Goal: Check status: Check status

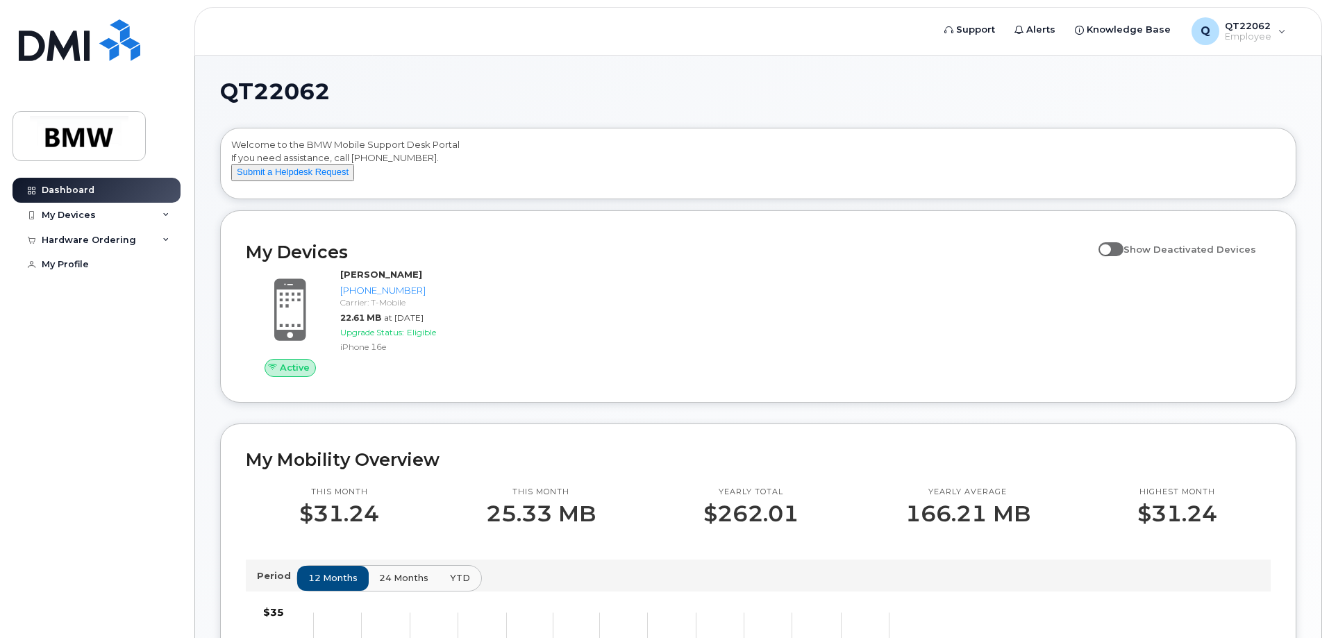
scroll to position [69, 0]
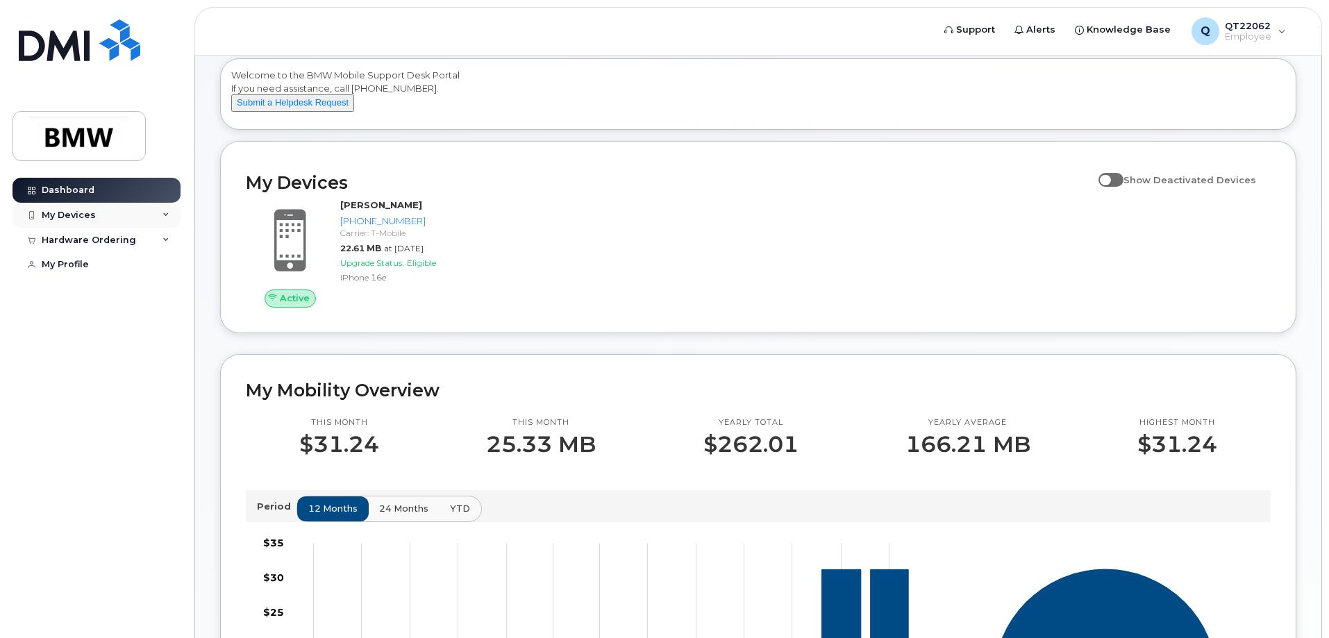
click at [169, 215] on div "My Devices" at bounding box center [96, 215] width 168 height 25
click at [159, 326] on div "Hardware Ordering" at bounding box center [96, 330] width 168 height 25
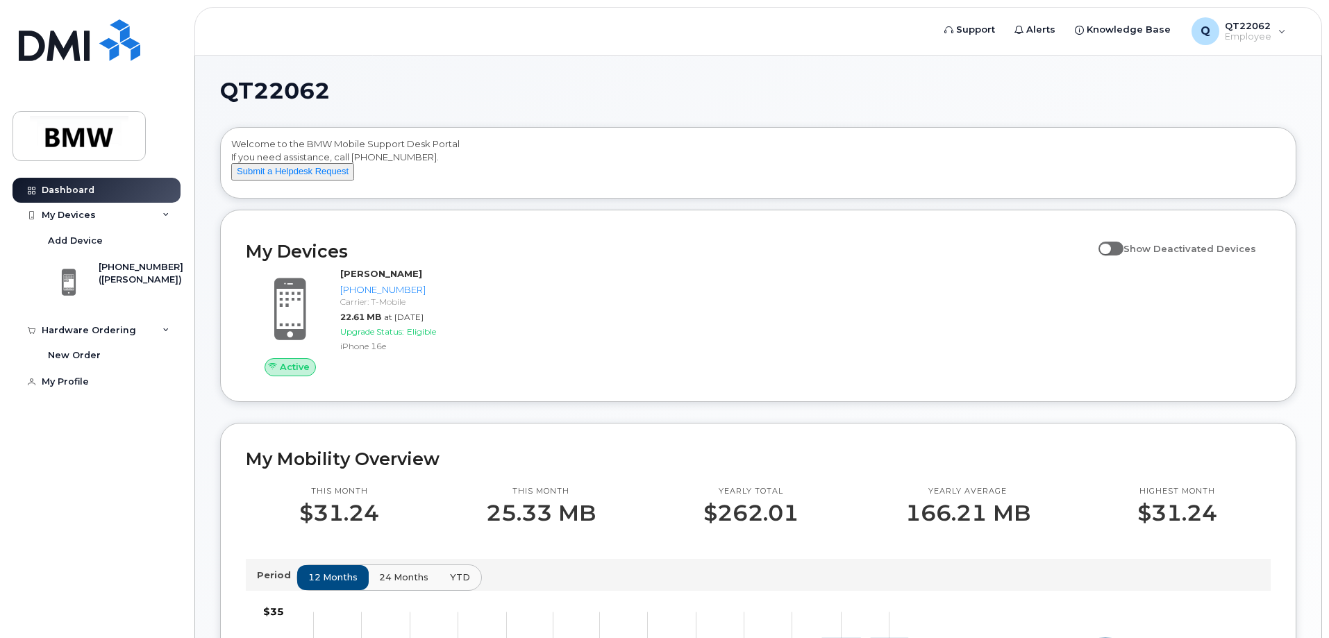
scroll to position [0, 0]
click at [165, 332] on icon at bounding box center [165, 330] width 7 height 7
click at [165, 217] on icon at bounding box center [165, 215] width 7 height 7
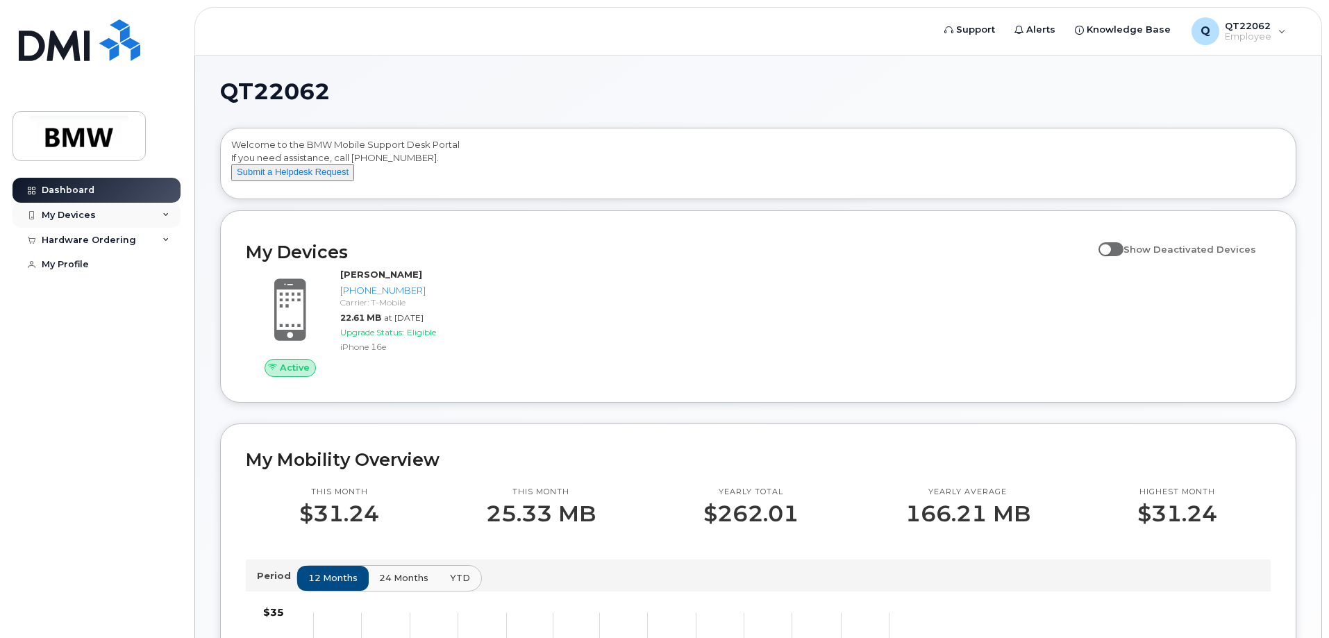
click at [165, 217] on icon at bounding box center [165, 215] width 7 height 7
click at [1110, 247] on input "Show Deactivated Devices" at bounding box center [1103, 241] width 11 height 11
click at [1123, 256] on span at bounding box center [1110, 249] width 25 height 14
click at [1110, 247] on input "Show Deactivated Devices" at bounding box center [1103, 241] width 11 height 11
checkbox input "false"
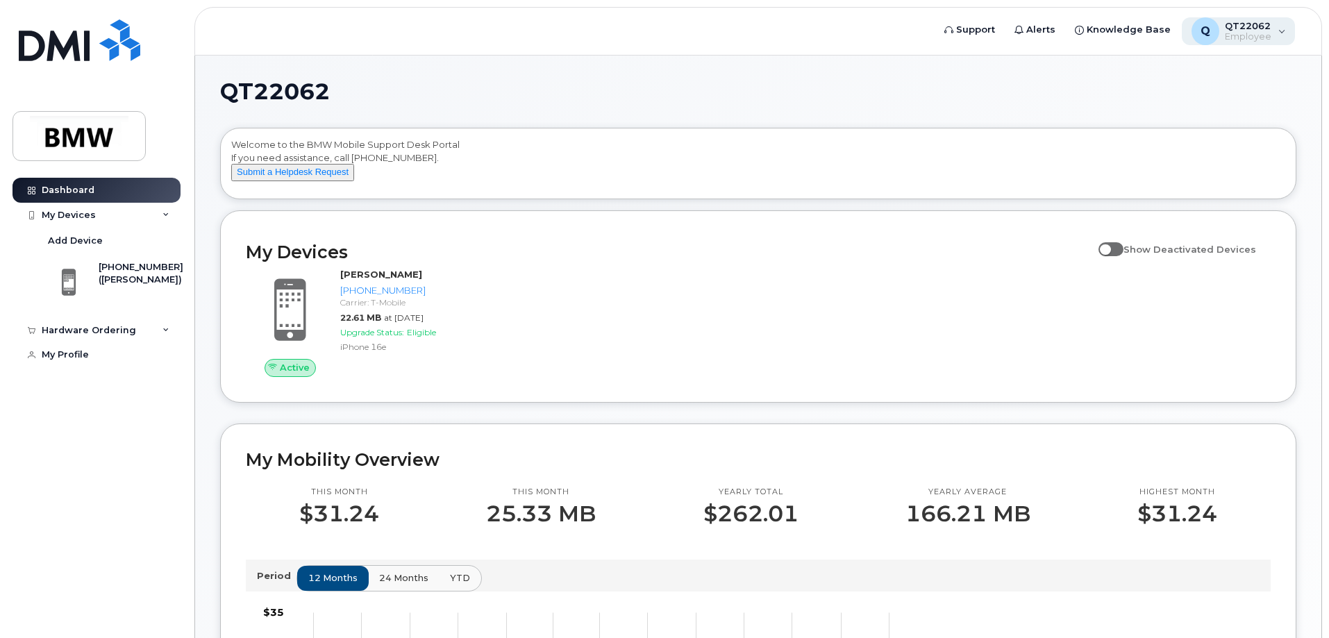
click at [1278, 40] on div "Q QT22062 Employee" at bounding box center [1239, 31] width 114 height 28
click at [778, 134] on div "Welcome to the BMW Mobile Support Desk Portal If you need assistance, call 800-…" at bounding box center [758, 163] width 1075 height 70
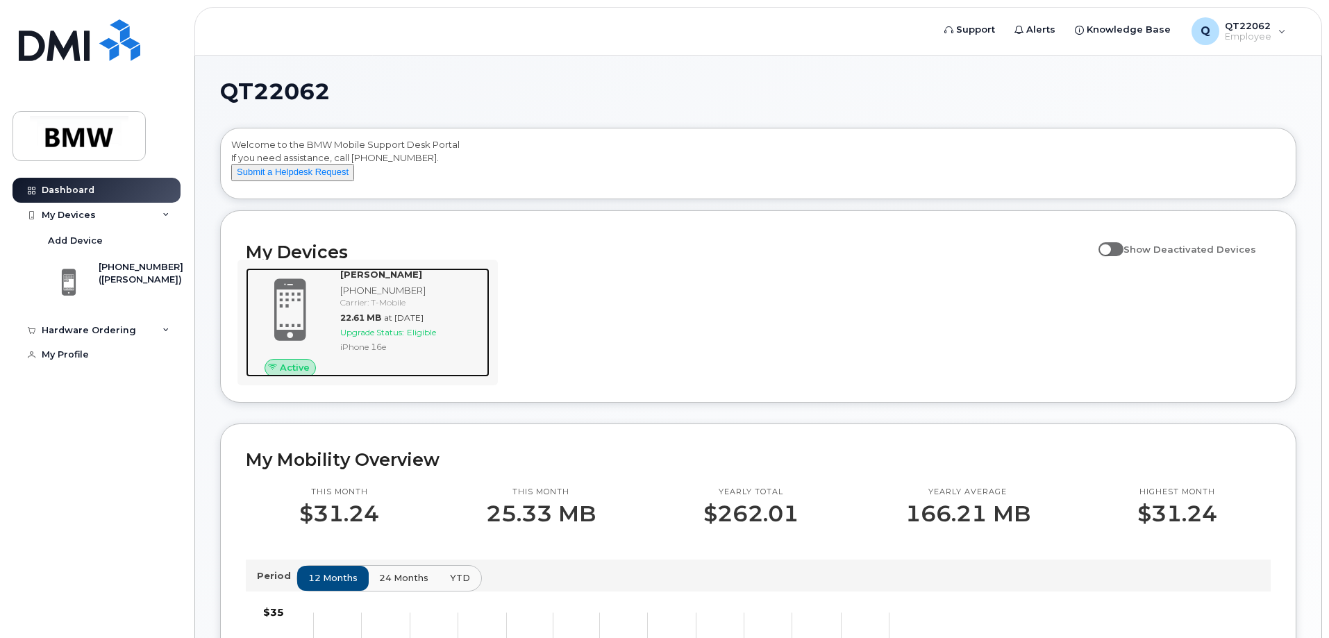
click at [337, 328] on div "Colvin Campbell 864-363-4633 Carrier: T-Mobile 22.61 MB at Sep 01, 2025 Upgrade…" at bounding box center [412, 322] width 155 height 108
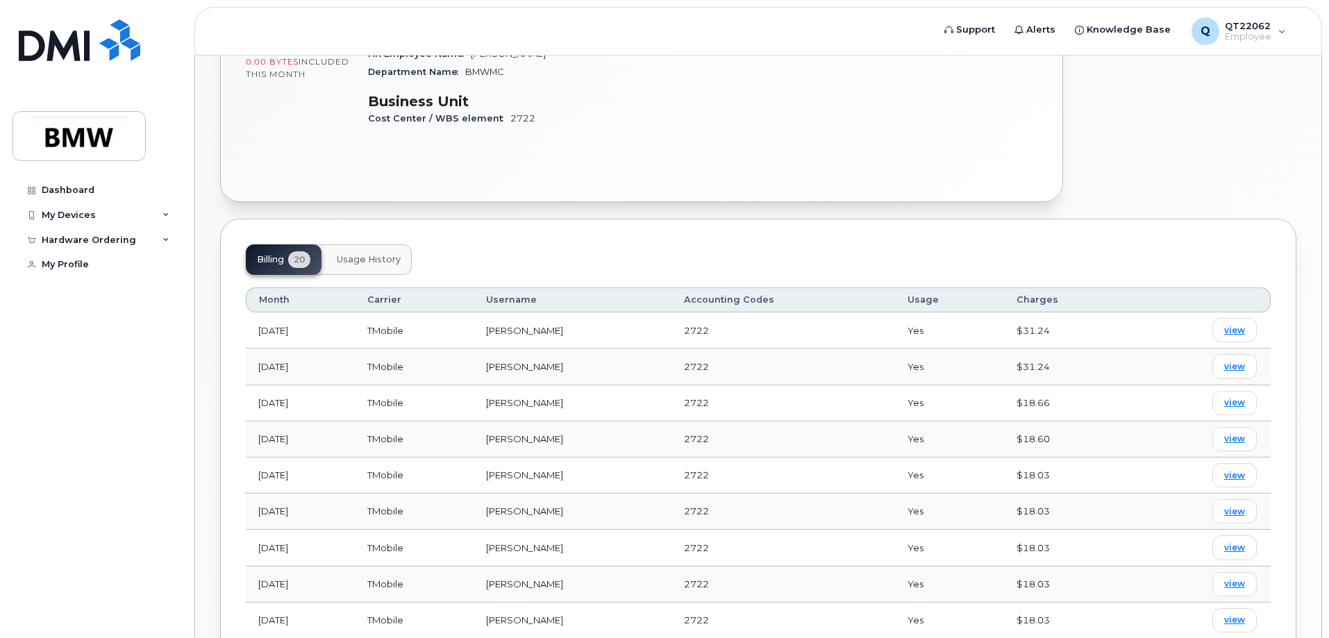
scroll to position [347, 0]
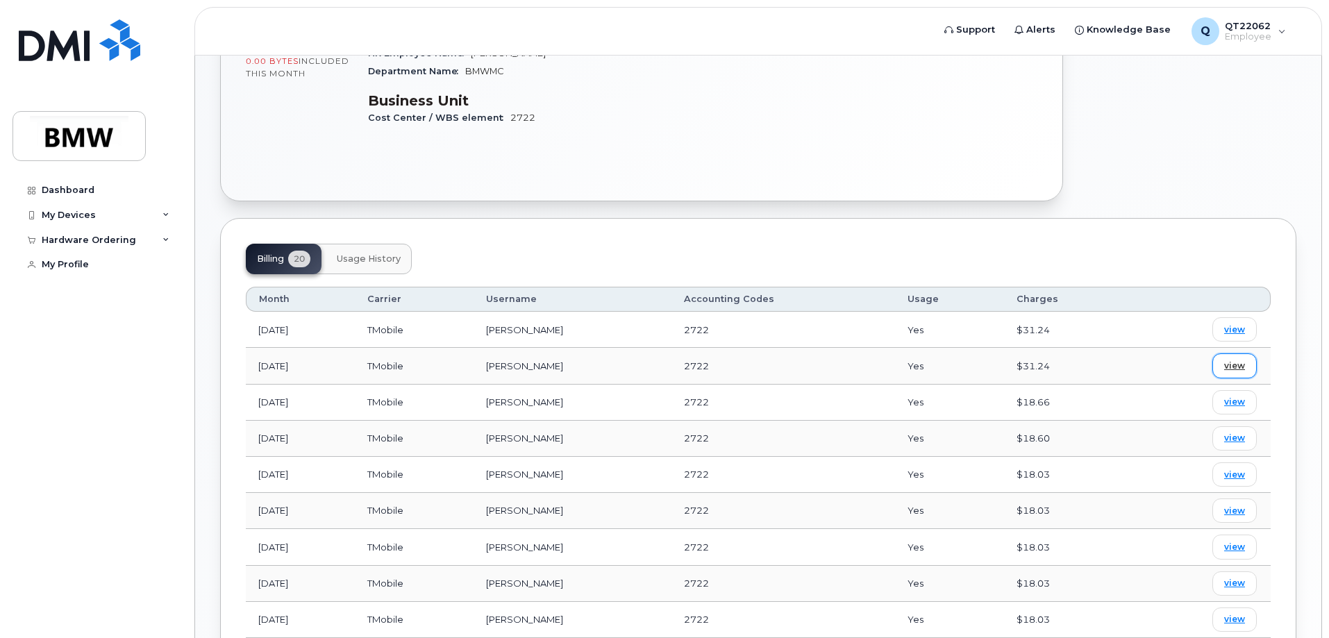
click at [1226, 360] on span "view" at bounding box center [1234, 366] width 21 height 12
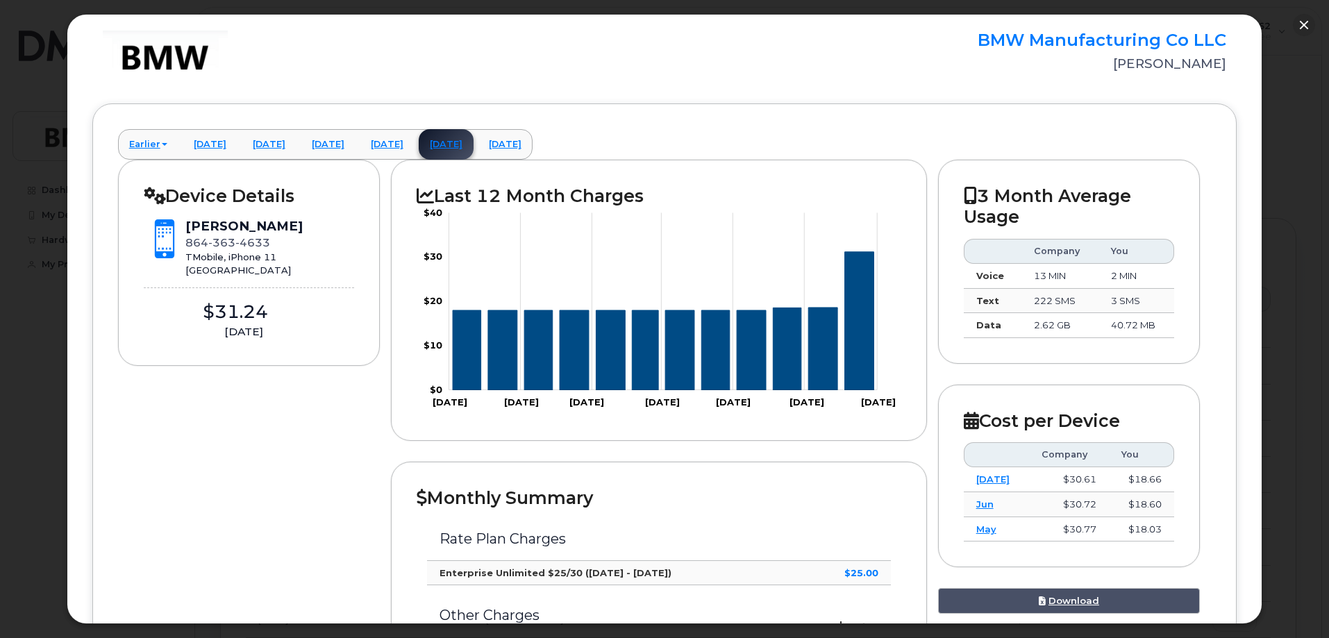
scroll to position [69, 0]
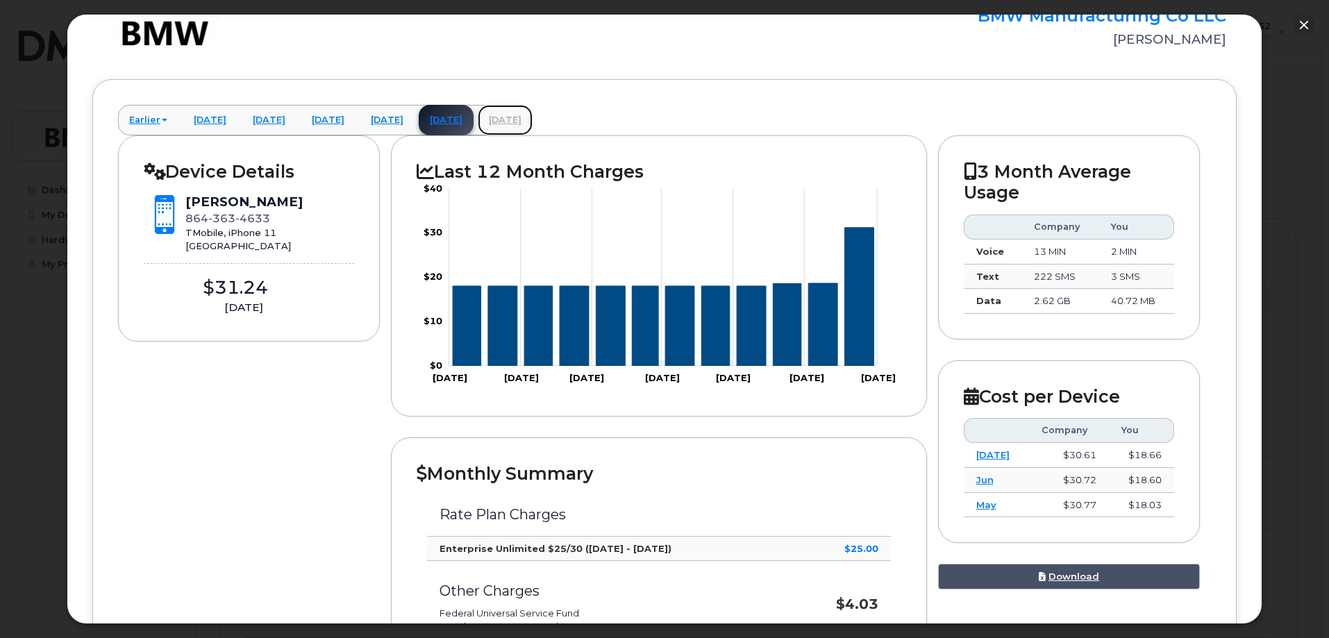
click at [533, 121] on link "[DATE]" at bounding box center [505, 120] width 55 height 31
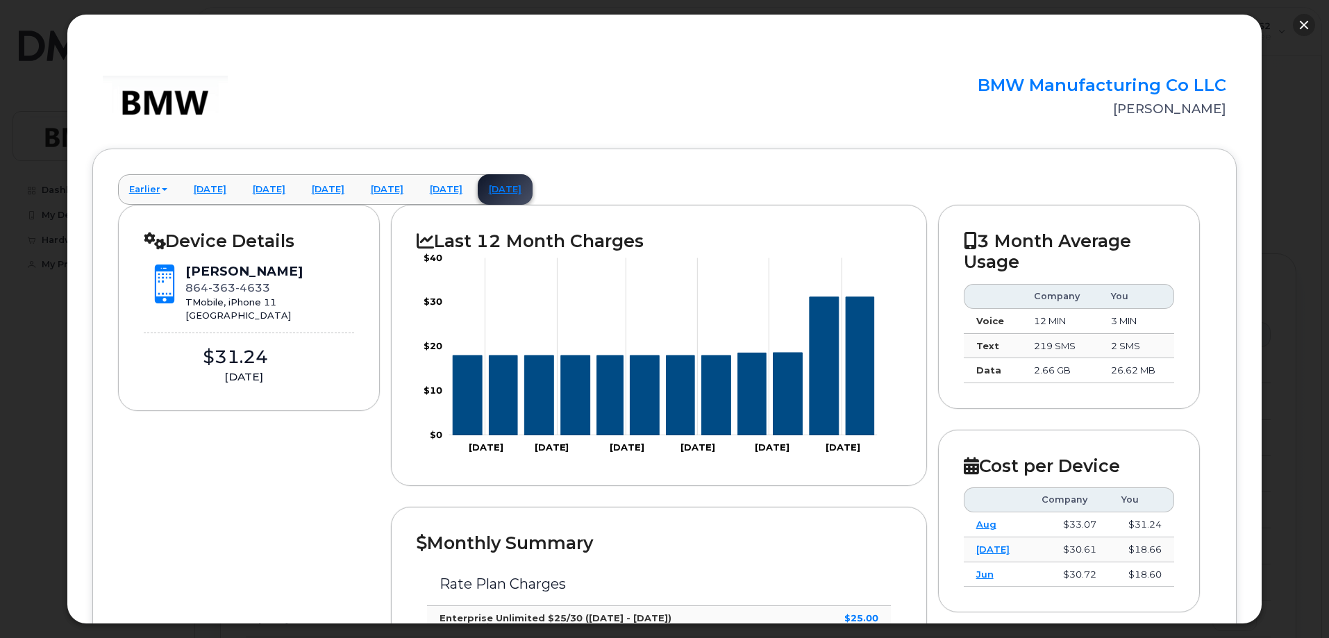
scroll to position [278, 0]
click at [1300, 18] on button "button" at bounding box center [1304, 25] width 22 height 22
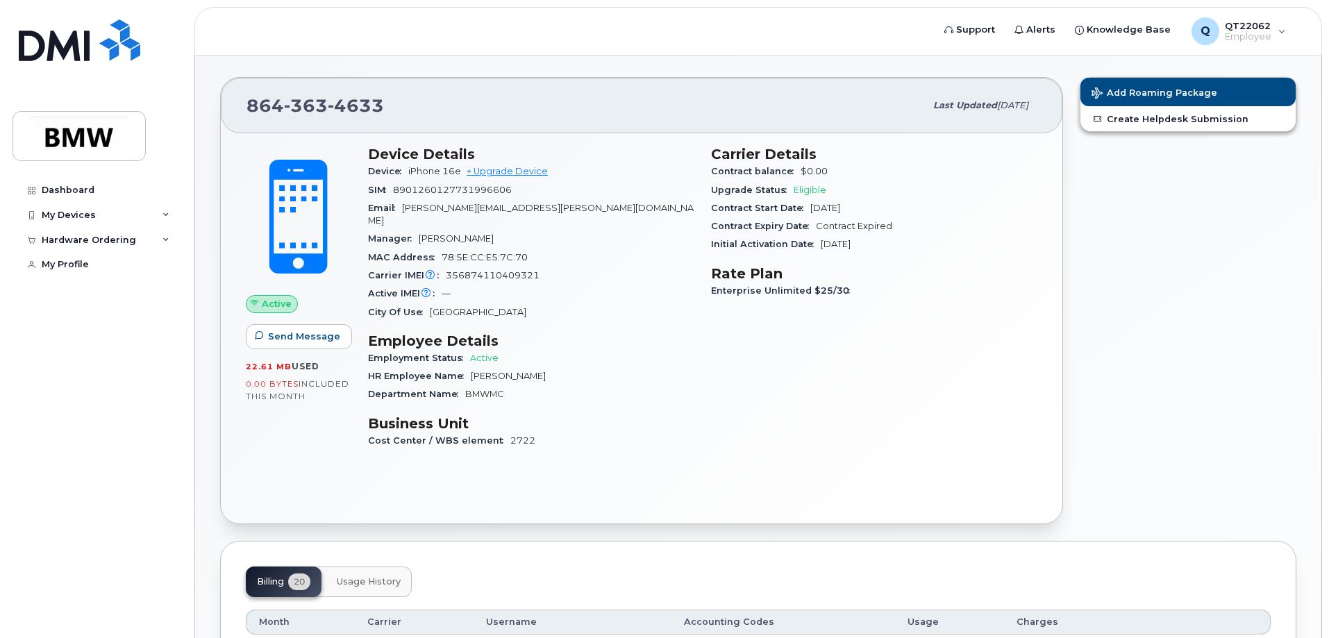
scroll to position [0, 0]
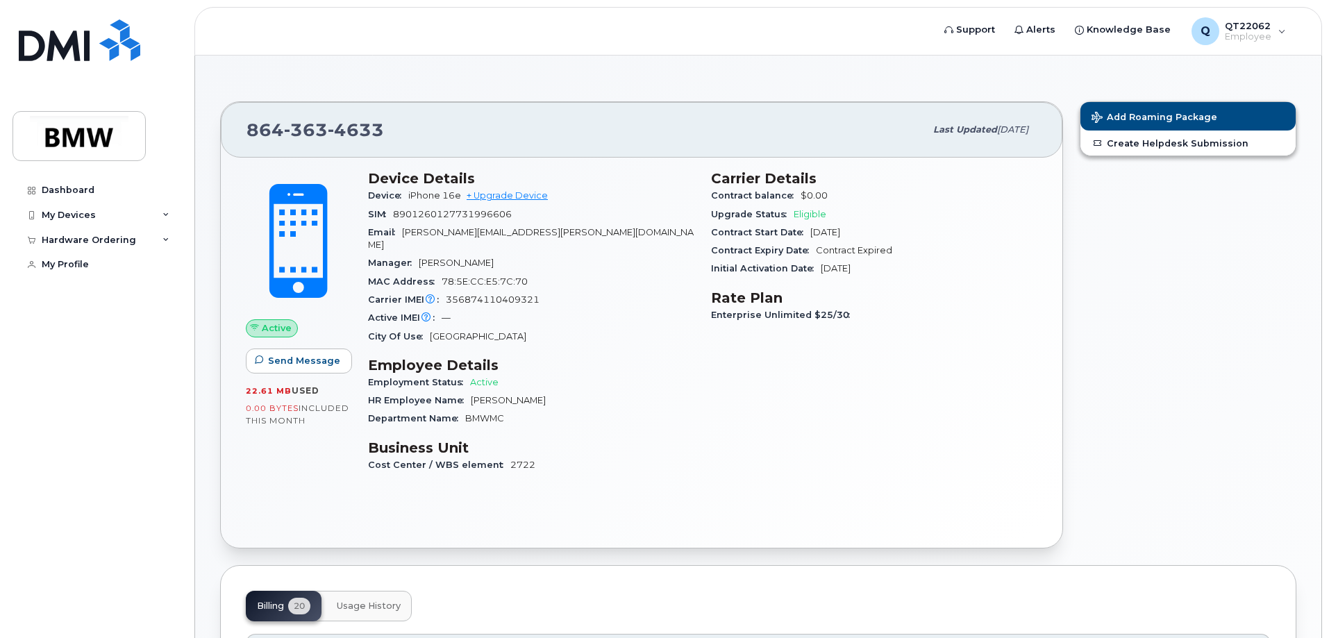
click at [596, 273] on div "MAC Address [MAC_ADDRESS]" at bounding box center [531, 282] width 326 height 18
